Goal: Transaction & Acquisition: Book appointment/travel/reservation

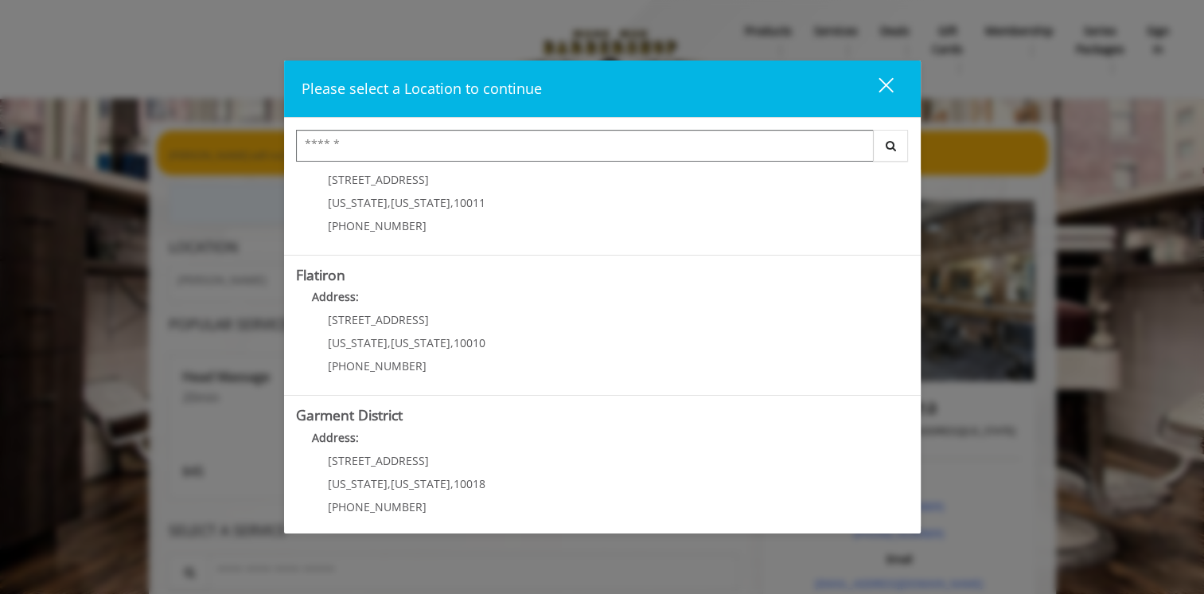
scroll to position [345, 0]
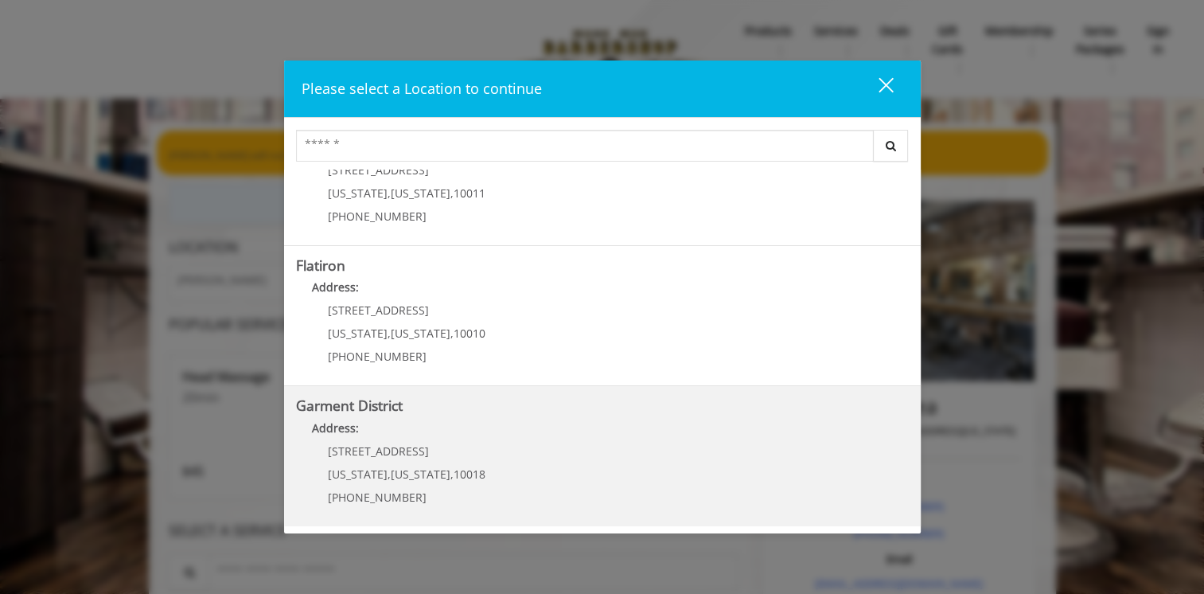
click at [508, 454] on District "Garment District Address: 1400 Broadway New York , New York , 10018 (212) 997-4…" at bounding box center [602, 456] width 613 height 116
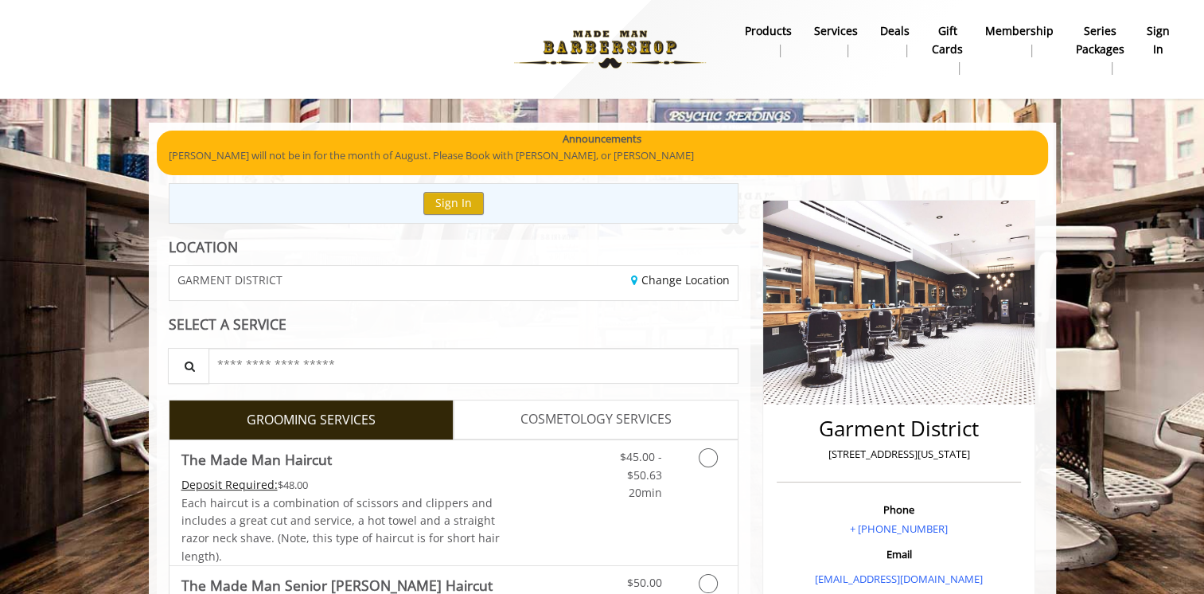
scroll to position [80, 0]
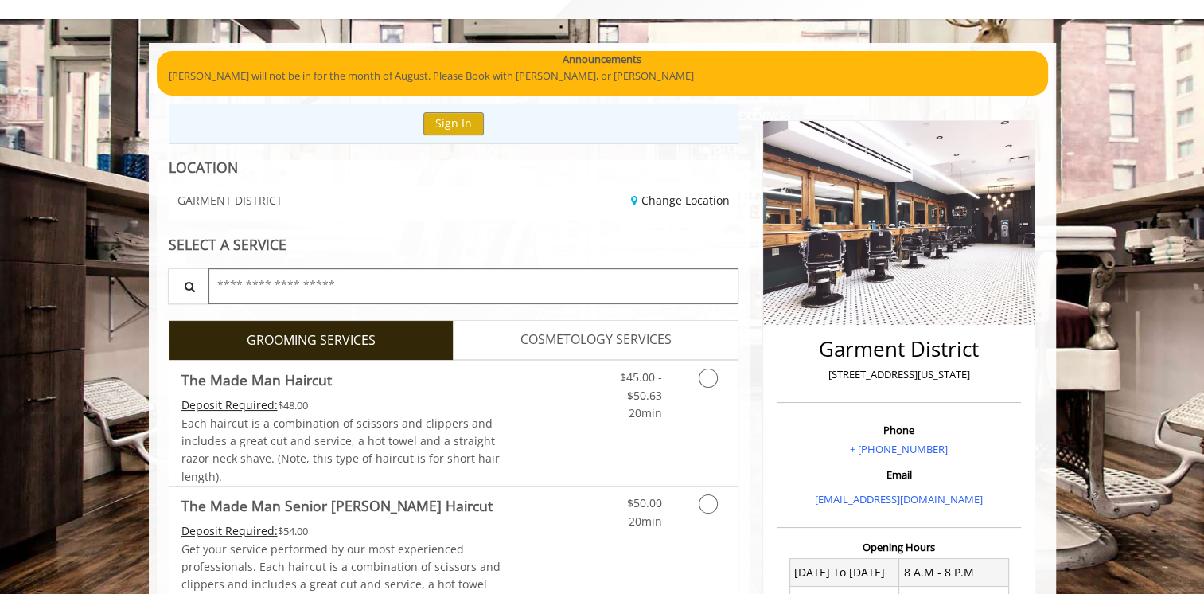
click at [376, 279] on input "text" at bounding box center [473, 286] width 531 height 36
click at [360, 282] on input "text" at bounding box center [473, 286] width 531 height 36
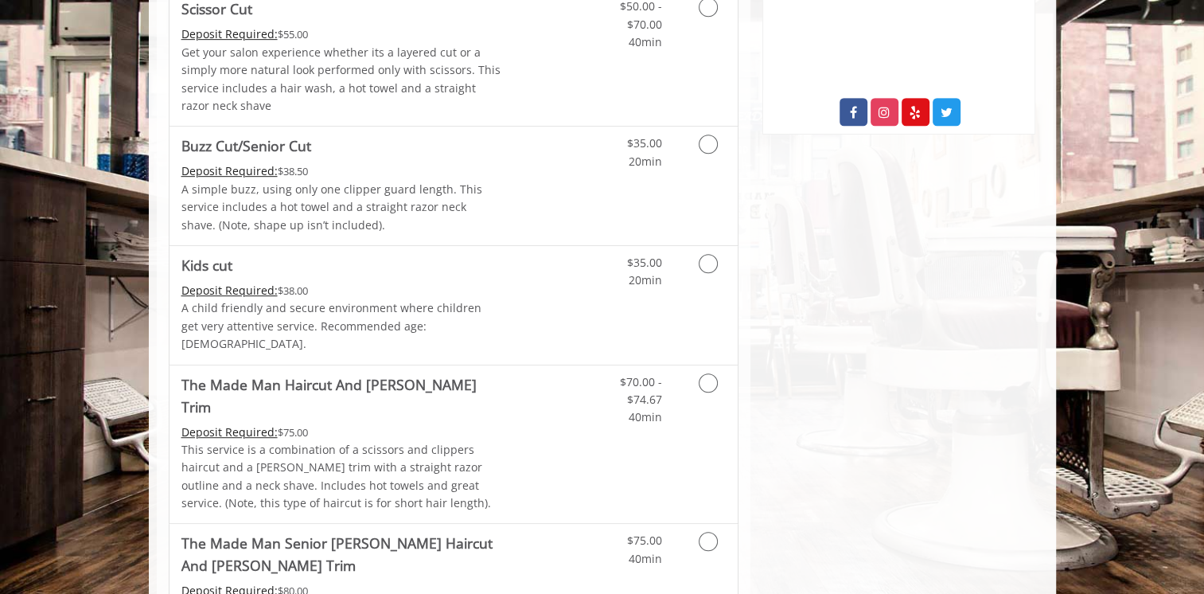
scroll to position [851, 0]
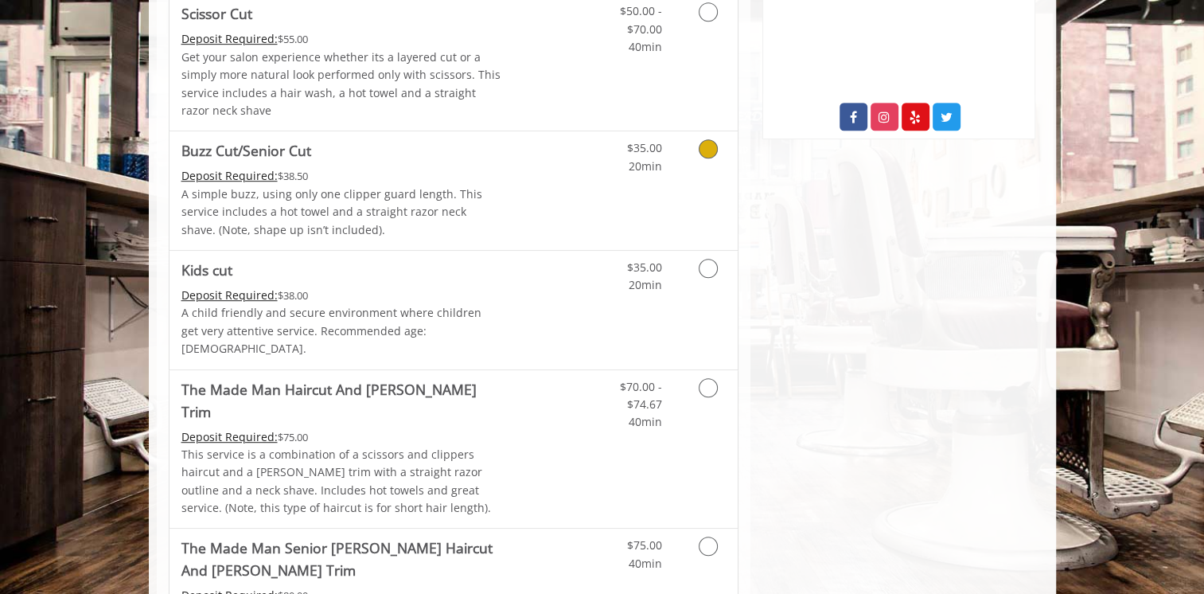
click at [707, 145] on icon "Grooming services" at bounding box center [708, 148] width 19 height 19
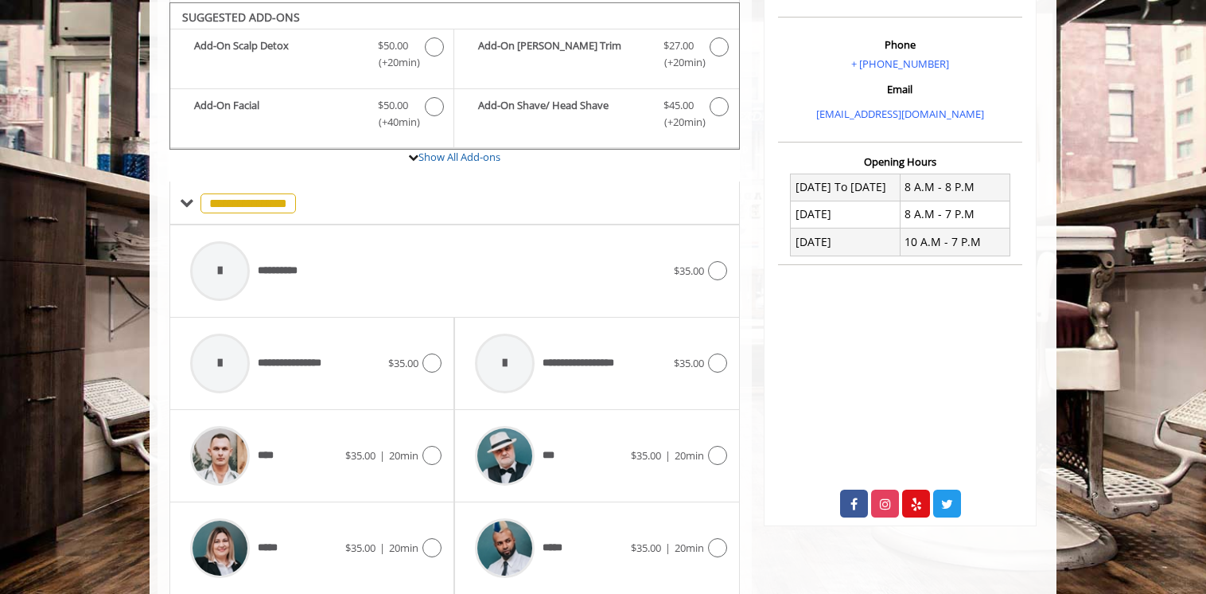
scroll to position [466, 0]
click at [726, 450] on icon at bounding box center [717, 454] width 19 height 19
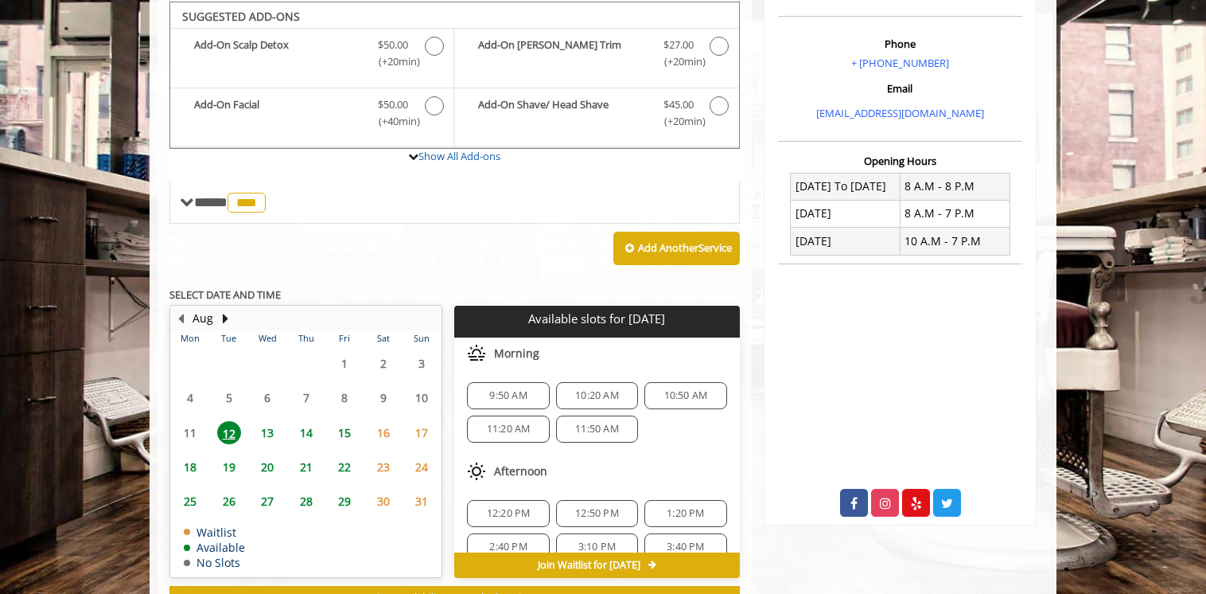
scroll to position [466, 0]
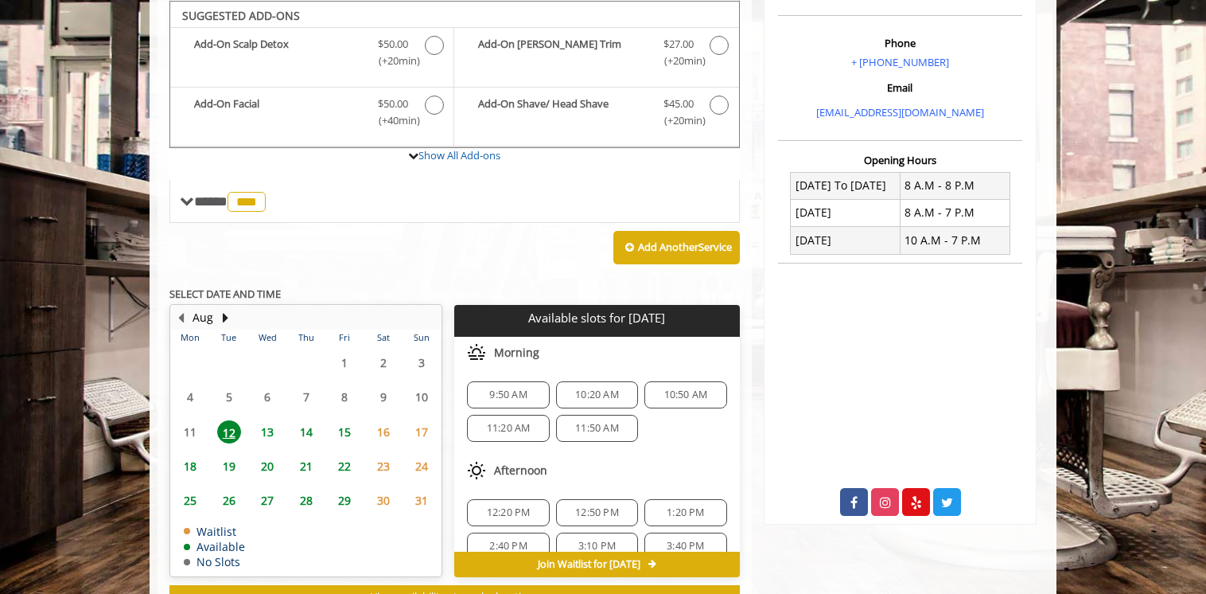
click at [595, 389] on span "10:20 AM" at bounding box center [597, 394] width 44 height 13
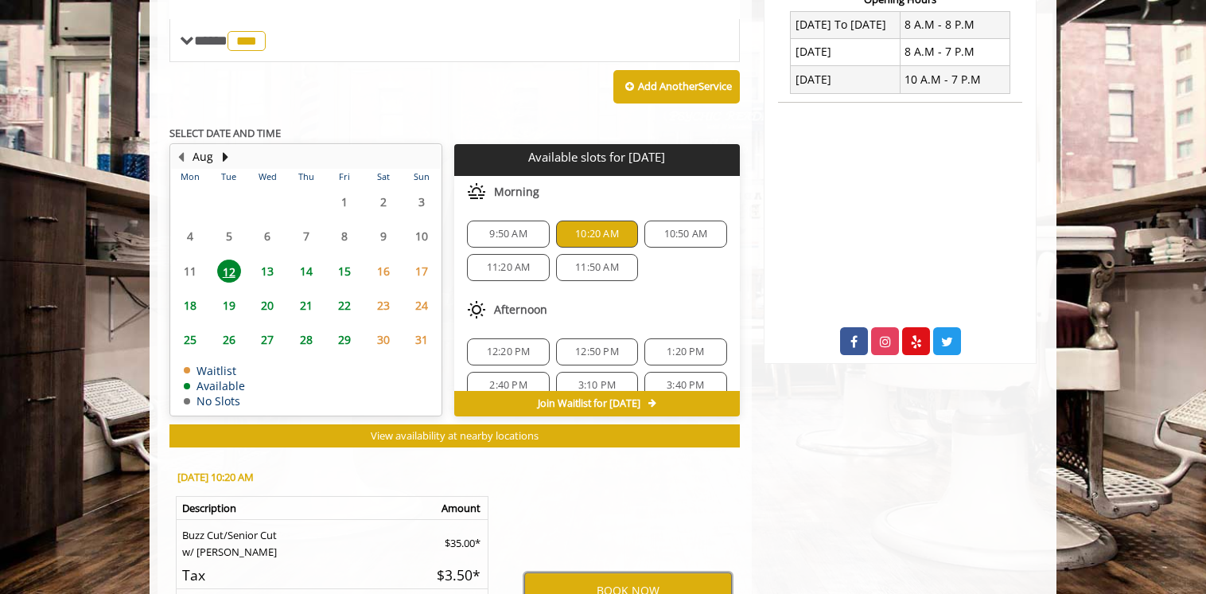
scroll to position [653, 0]
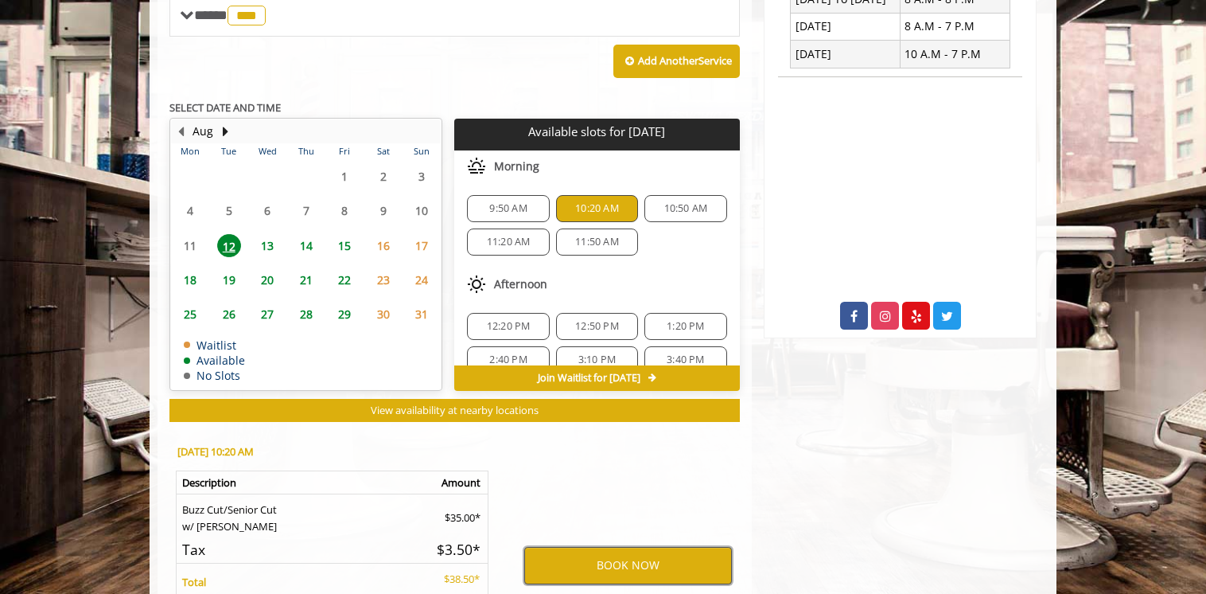
click at [625, 562] on button "BOOK NOW" at bounding box center [628, 565] width 208 height 37
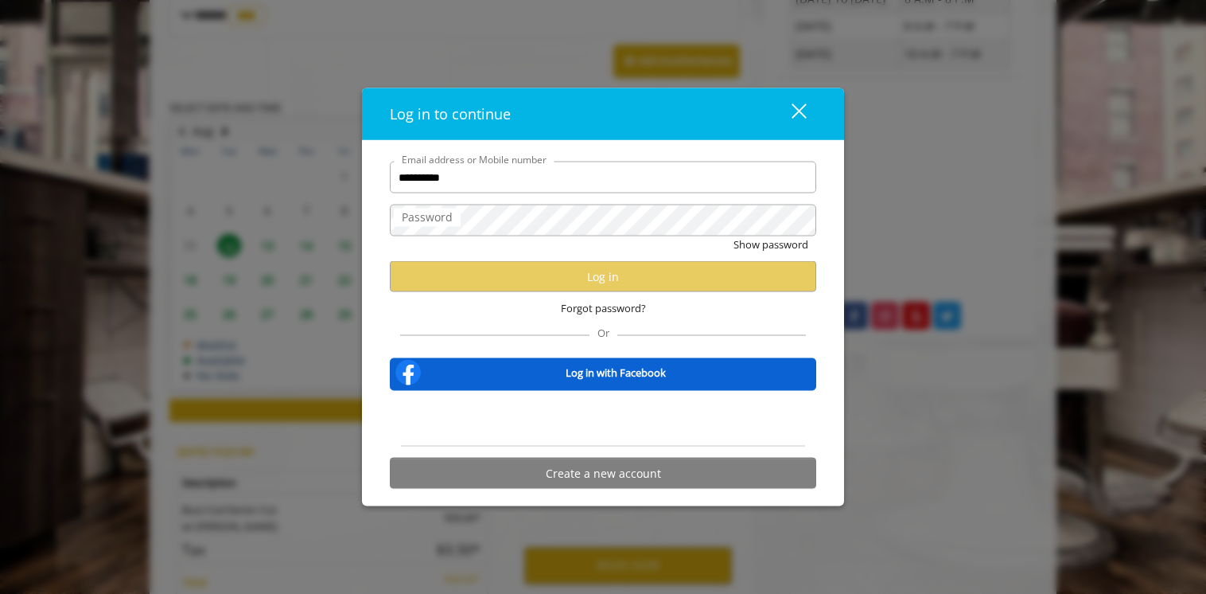
click at [579, 181] on input "**********" at bounding box center [603, 178] width 427 height 32
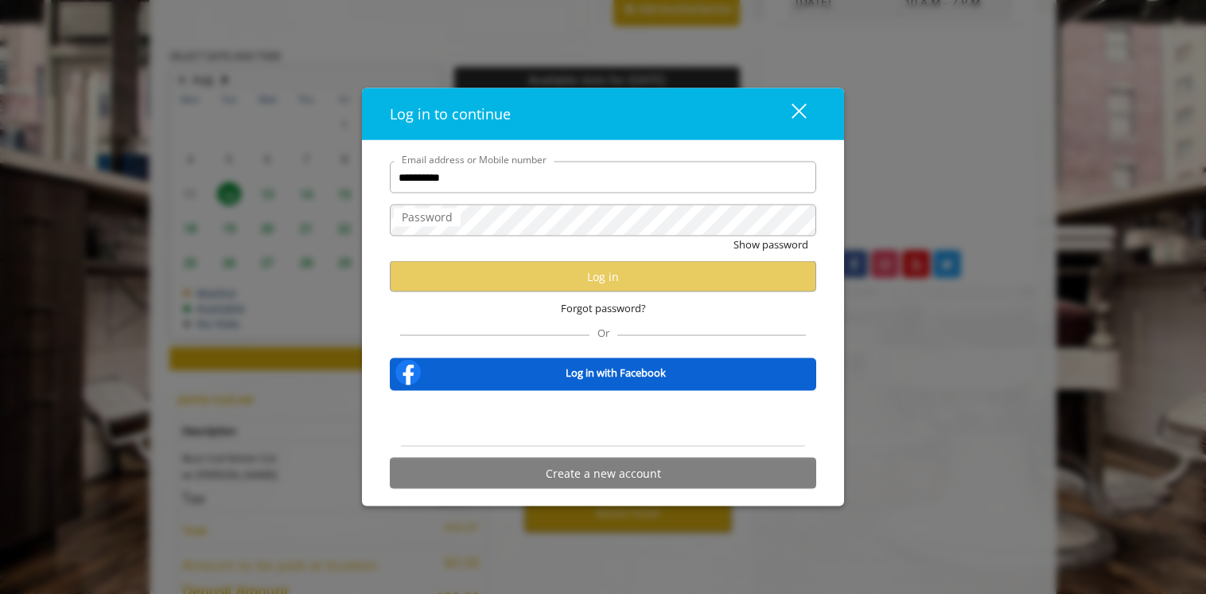
scroll to position [732, 0]
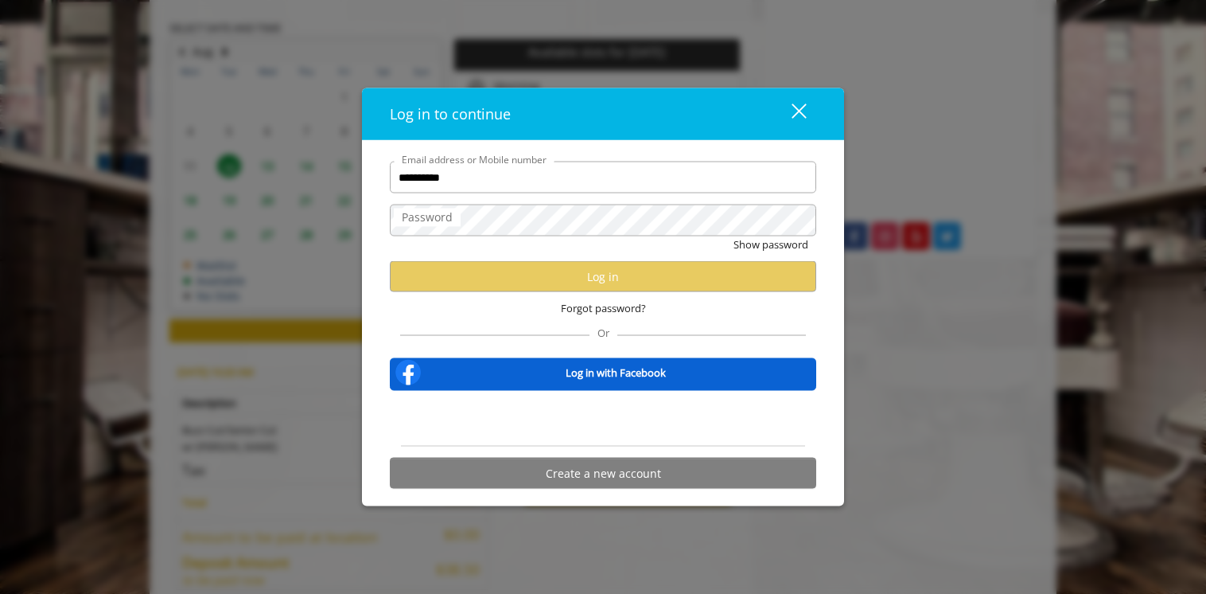
type input "**********"
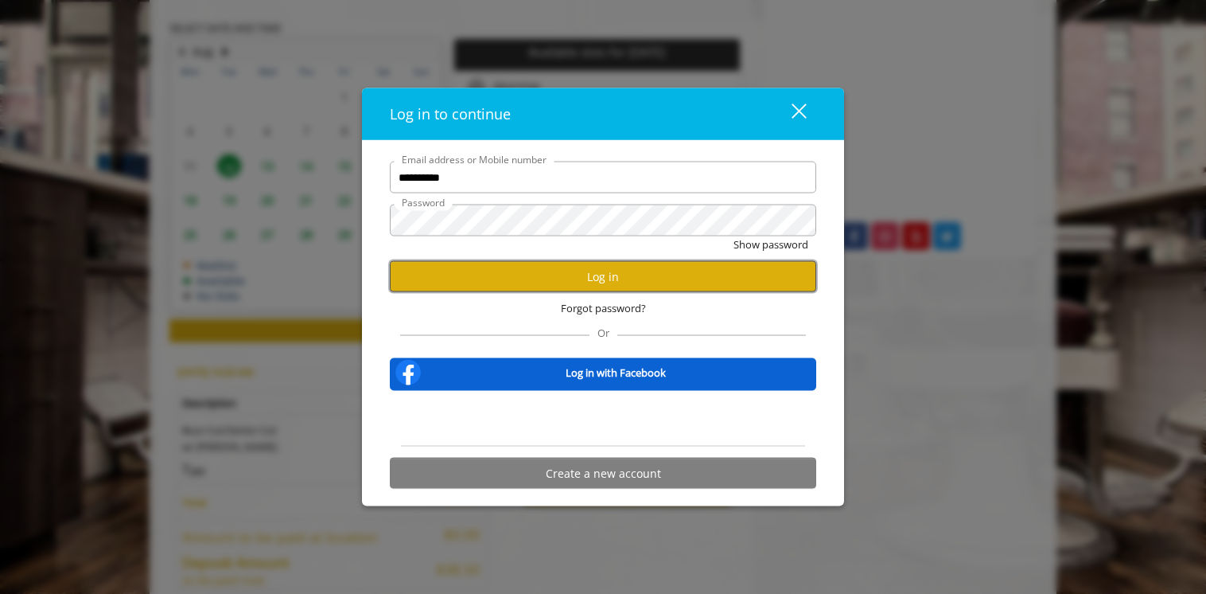
click at [598, 275] on button "Log in" at bounding box center [603, 276] width 427 height 31
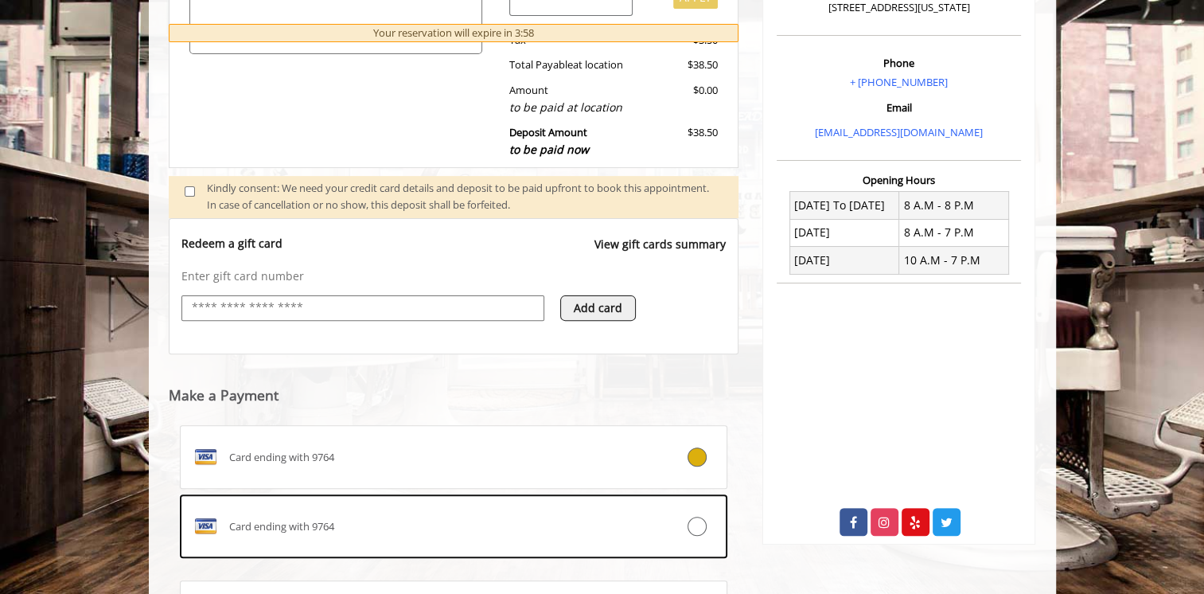
scroll to position [611, 0]
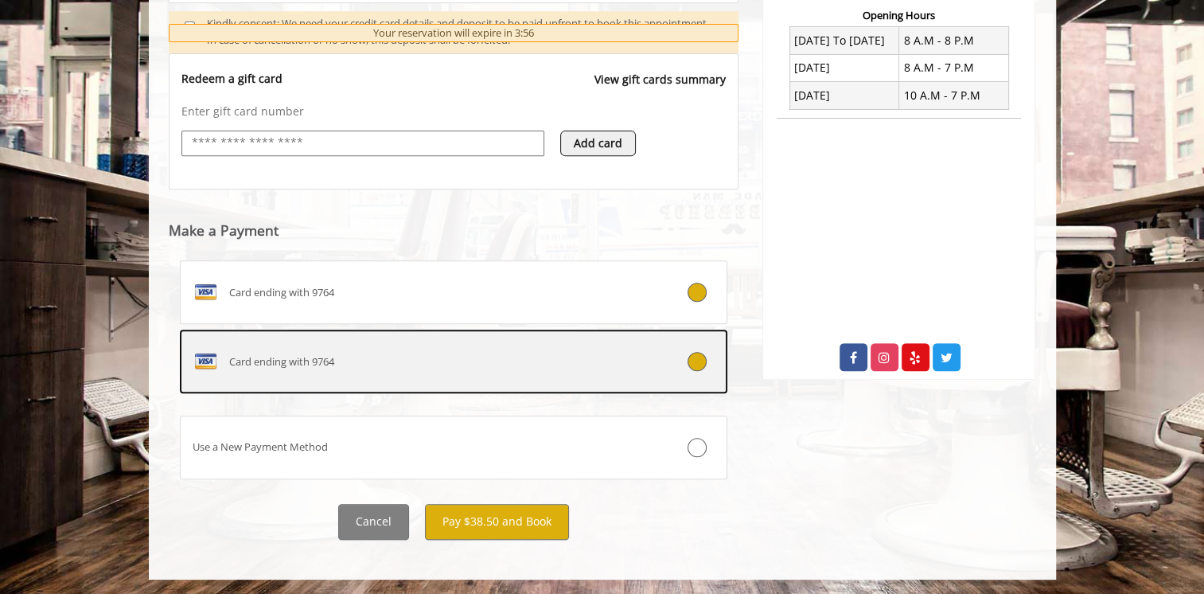
click at [697, 356] on icon at bounding box center [697, 361] width 19 height 19
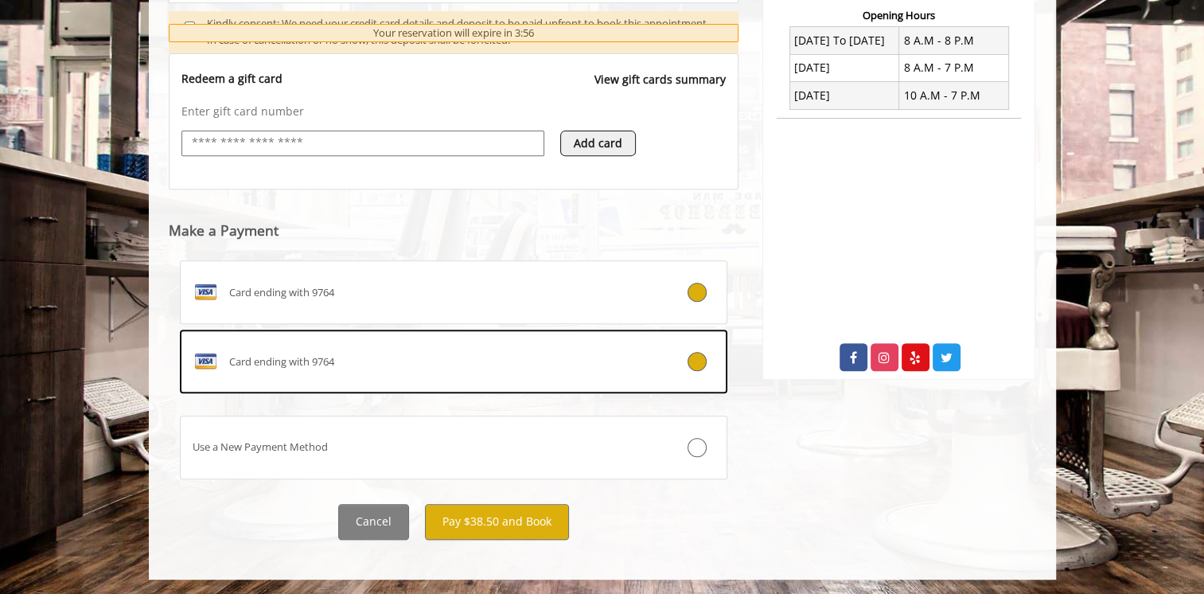
scroll to position [506, 0]
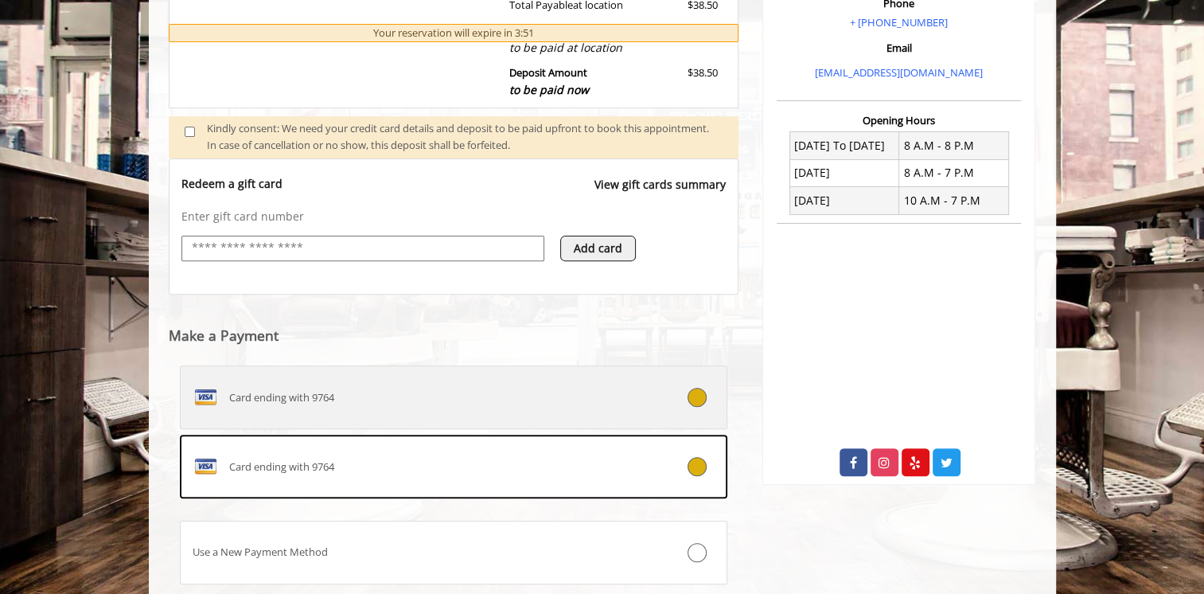
click at [694, 393] on icon at bounding box center [697, 397] width 19 height 19
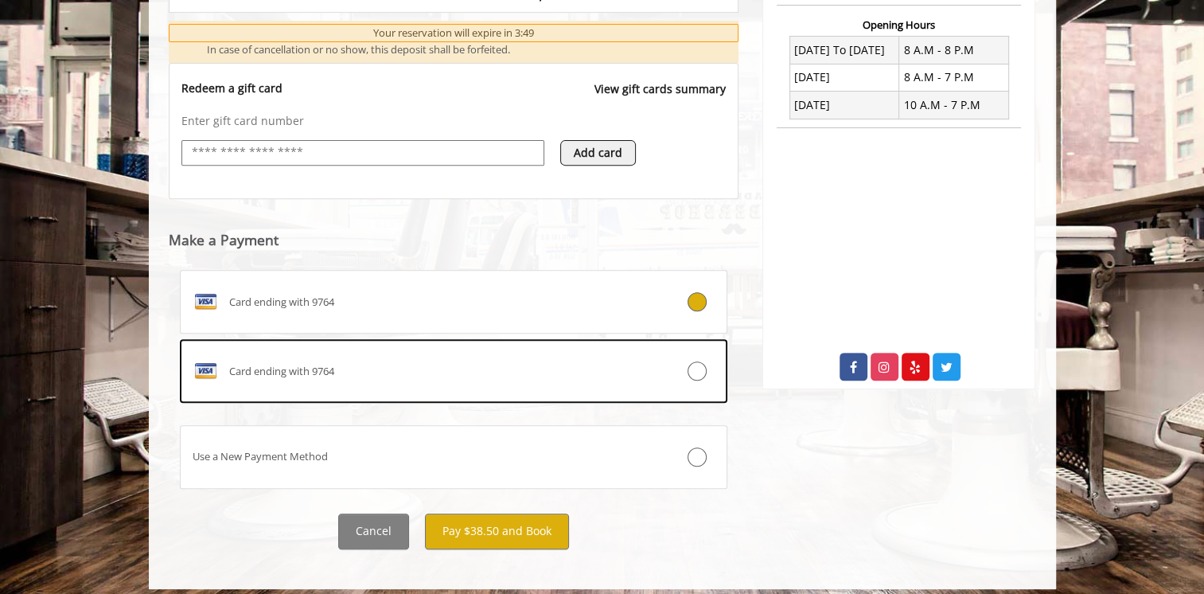
scroll to position [611, 0]
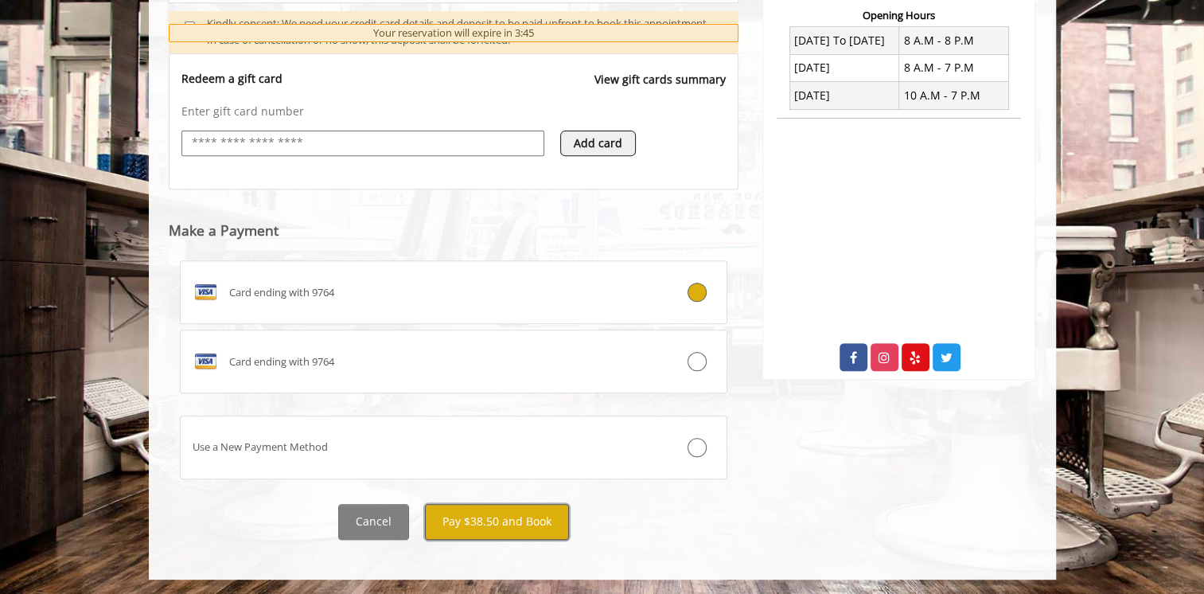
click at [506, 520] on button "Pay $38.50 and Book" at bounding box center [497, 522] width 144 height 36
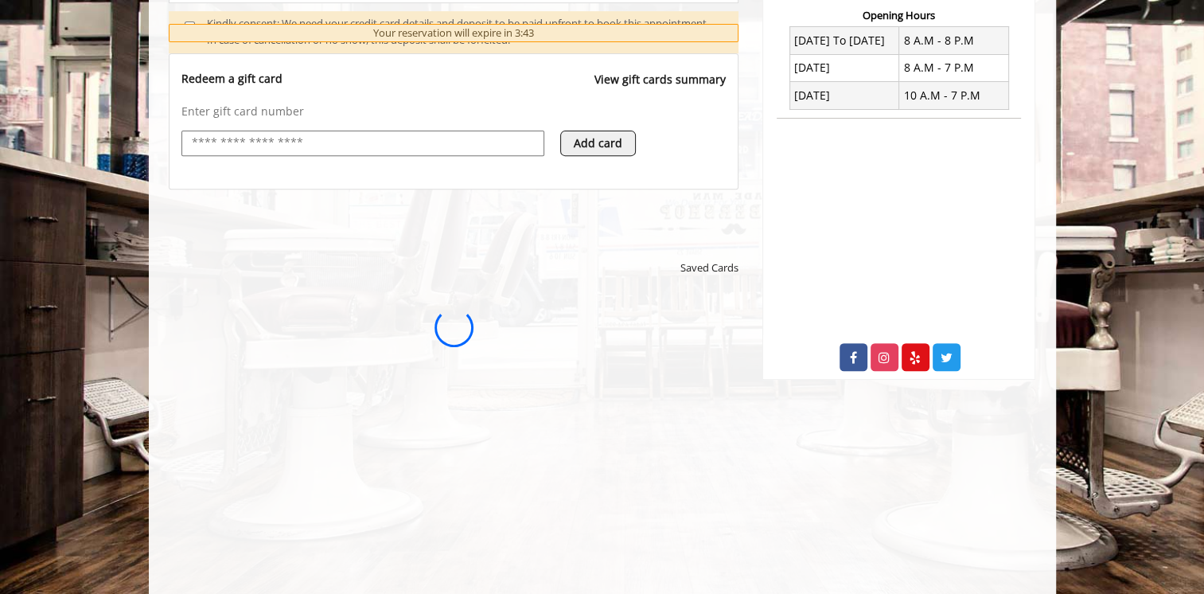
scroll to position [0, 0]
